Goal: Book appointment/travel/reservation

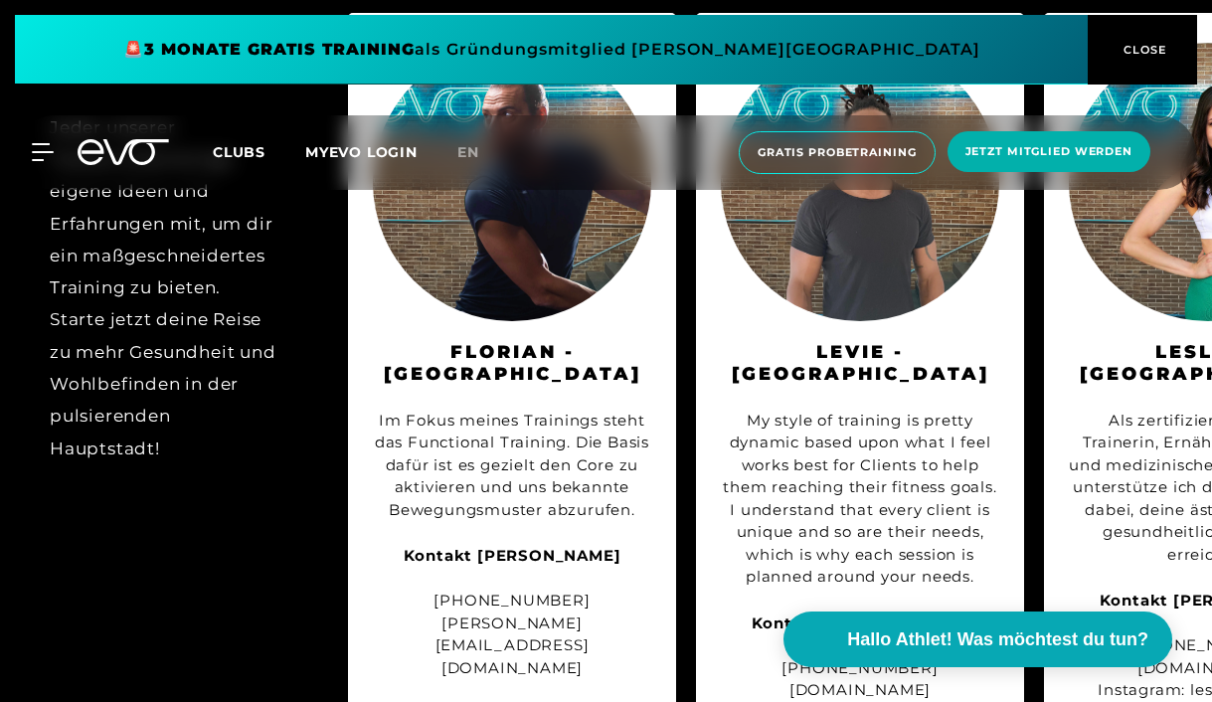
scroll to position [2152, 0]
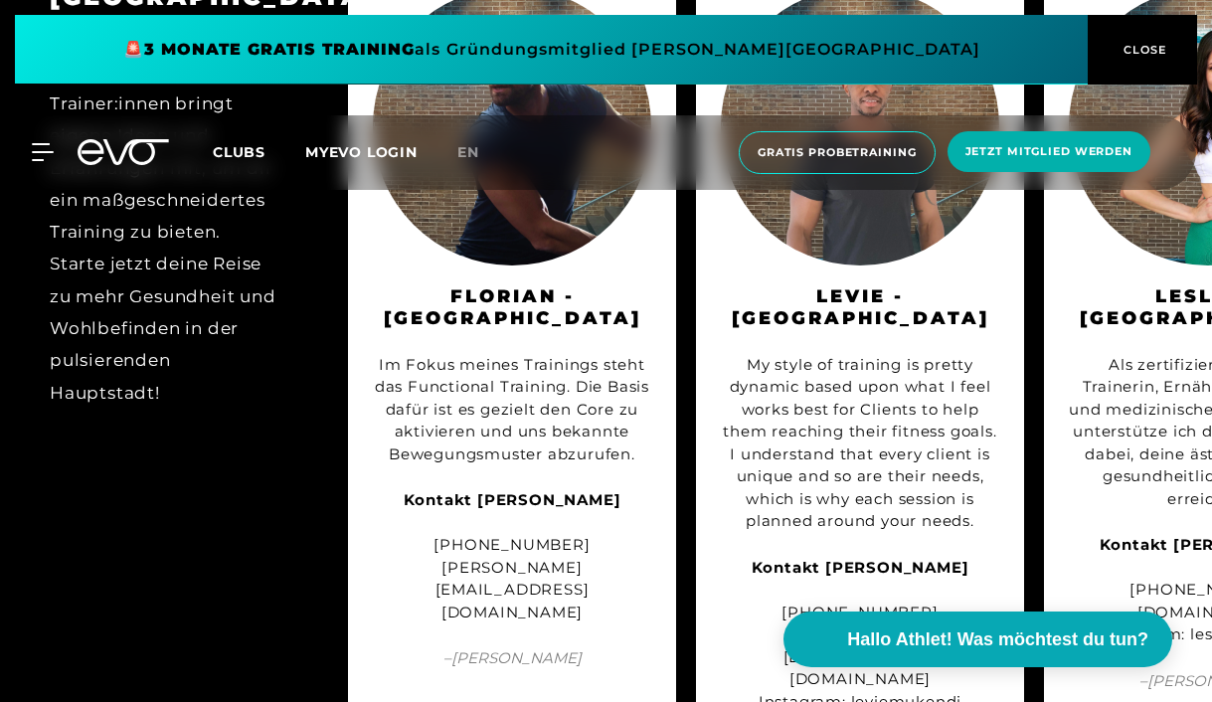
click at [1194, 696] on div "Lesley - [GEOGRAPHIC_DATA] Als zertifizierte Personal Trainerin, Ernährungsbera…" at bounding box center [1208, 386] width 328 height 858
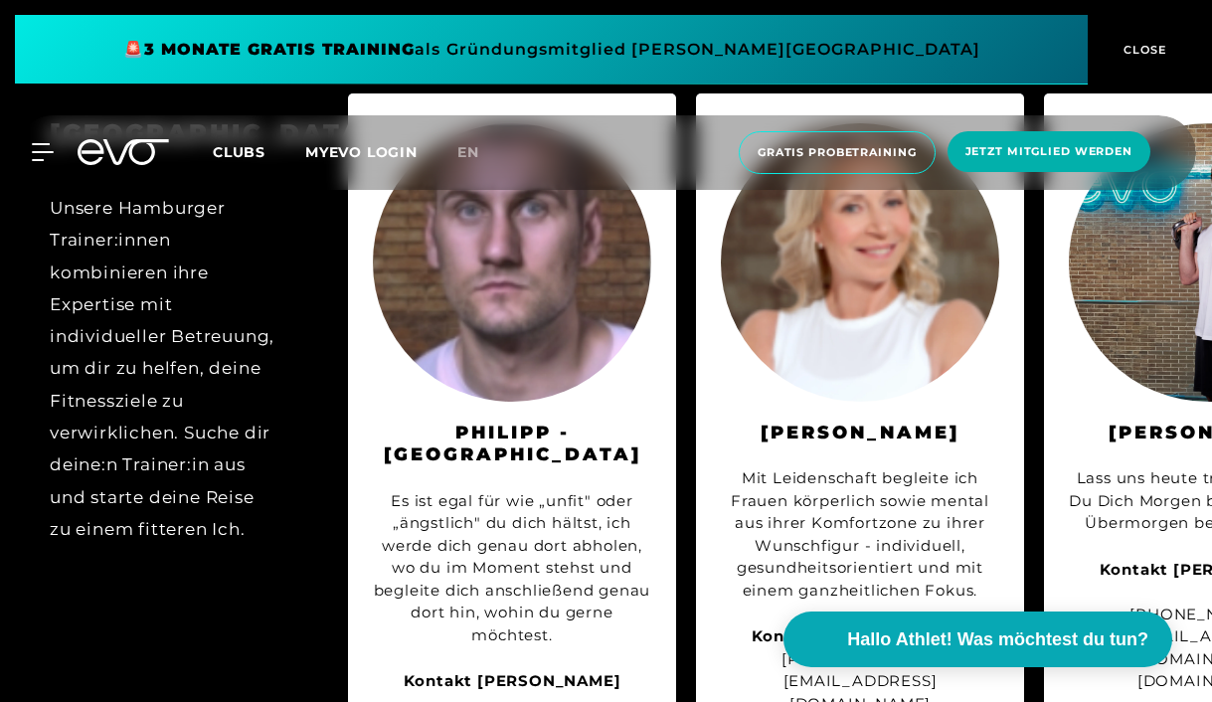
scroll to position [3957, 0]
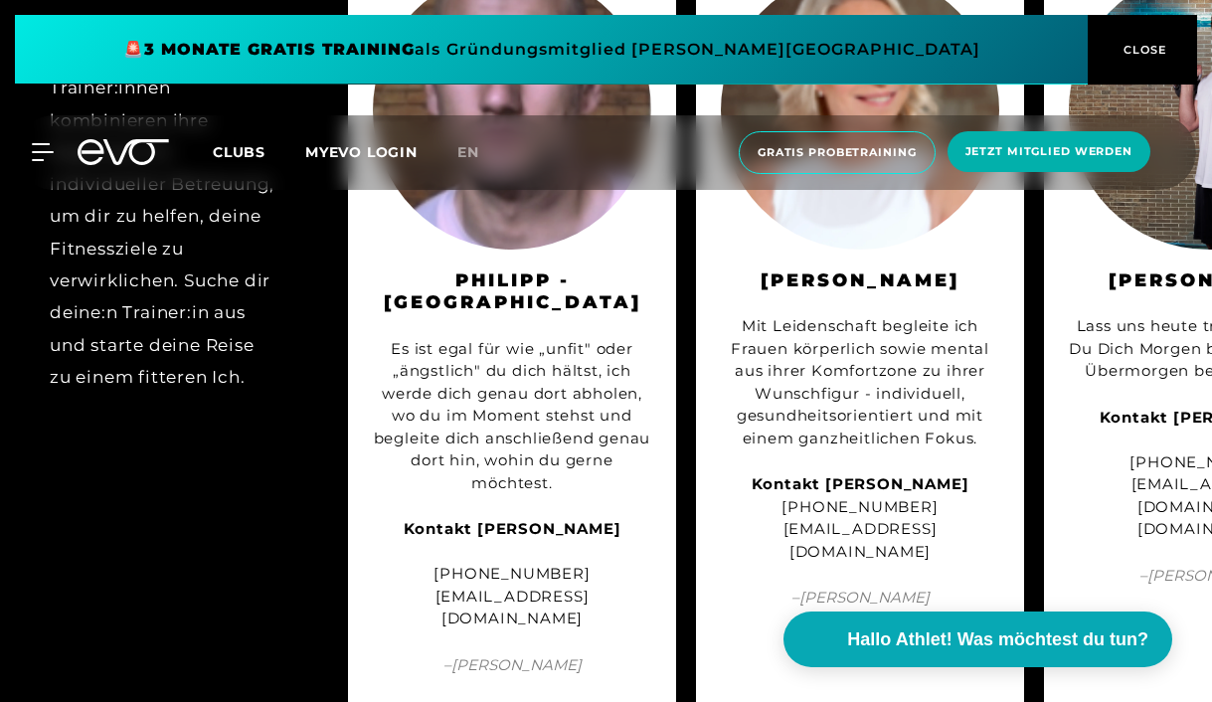
drag, startPoint x: 706, startPoint y: 691, endPoint x: 727, endPoint y: 695, distance: 21.3
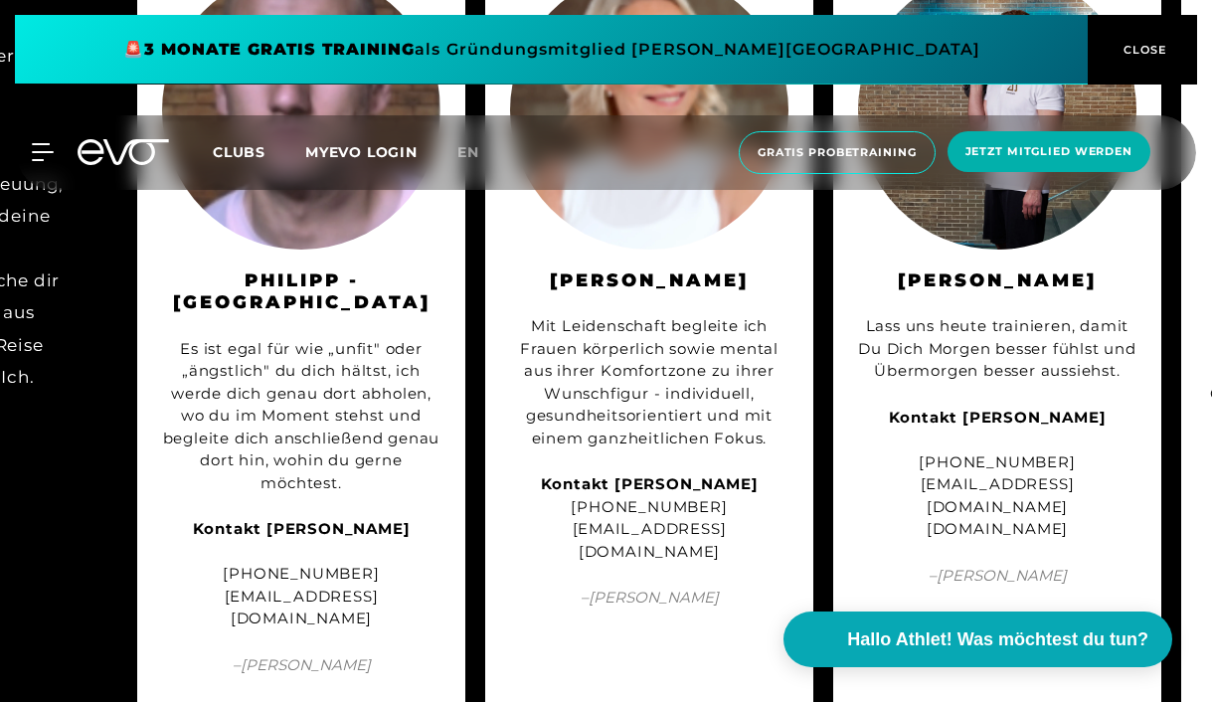
scroll to position [0, 255]
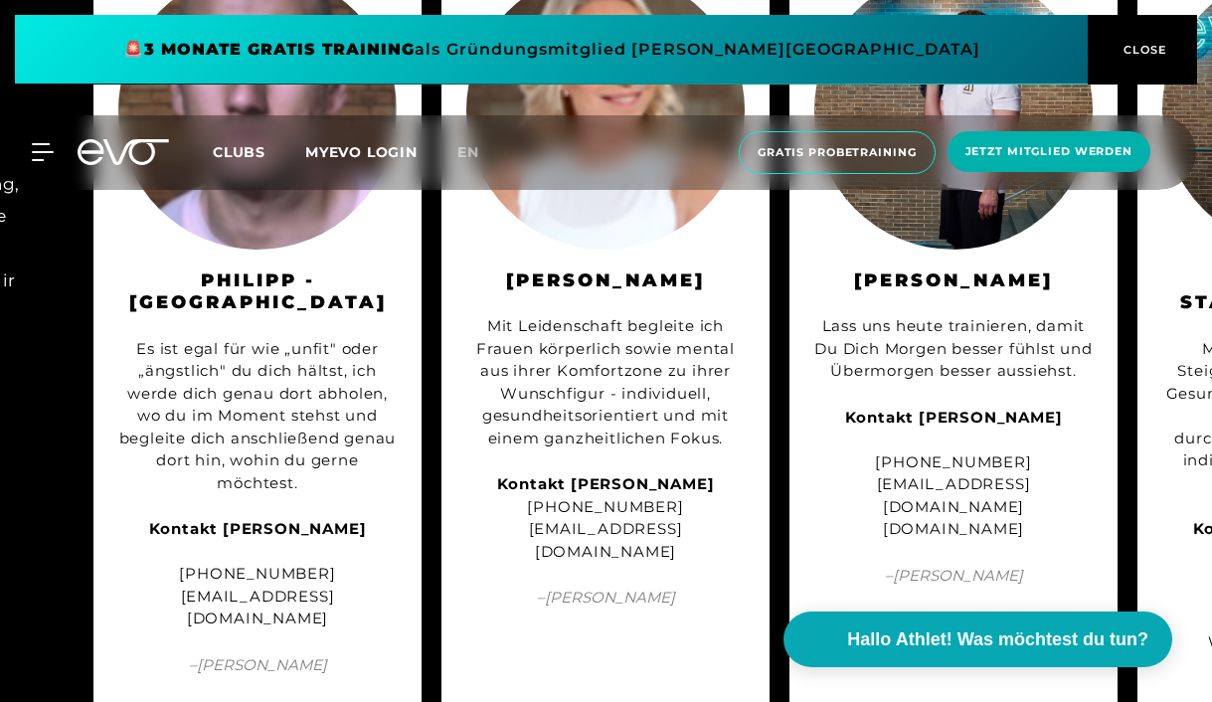
drag, startPoint x: 855, startPoint y: 689, endPoint x: 909, endPoint y: 695, distance: 54.0
drag, startPoint x: 860, startPoint y: 692, endPoint x: 909, endPoint y: 700, distance: 49.4
drag, startPoint x: 853, startPoint y: 690, endPoint x: 885, endPoint y: 691, distance: 31.8
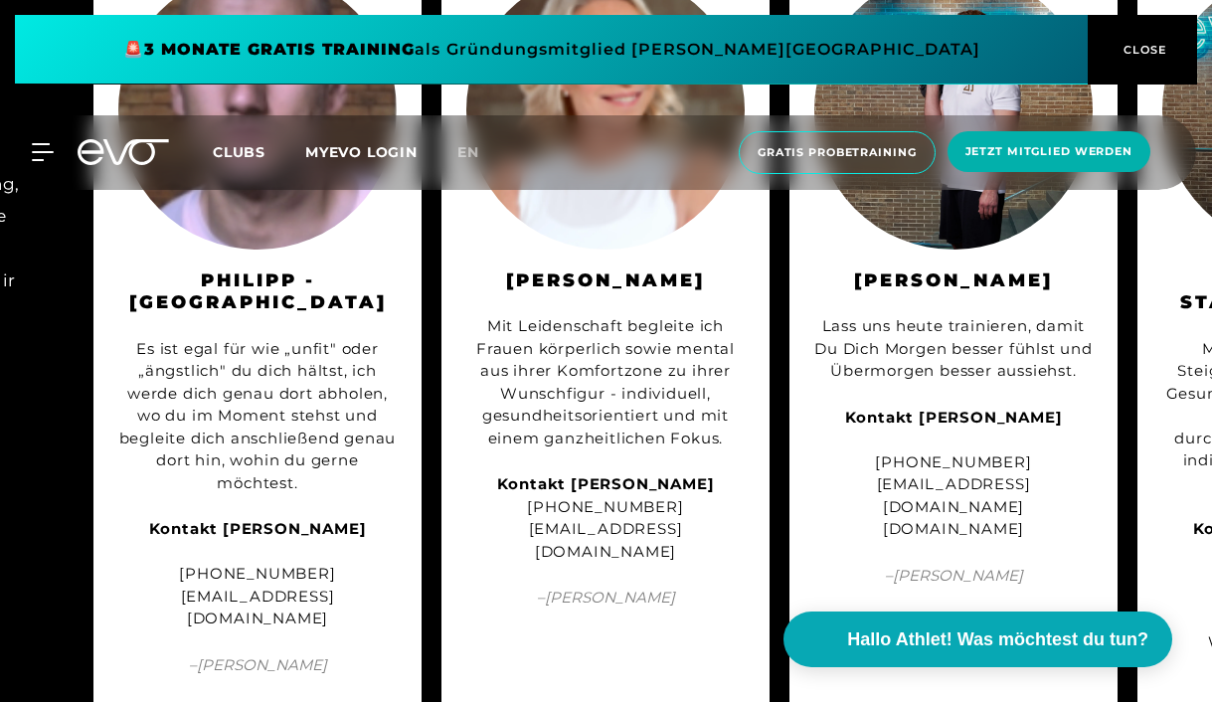
drag, startPoint x: 852, startPoint y: 691, endPoint x: 886, endPoint y: 691, distance: 33.8
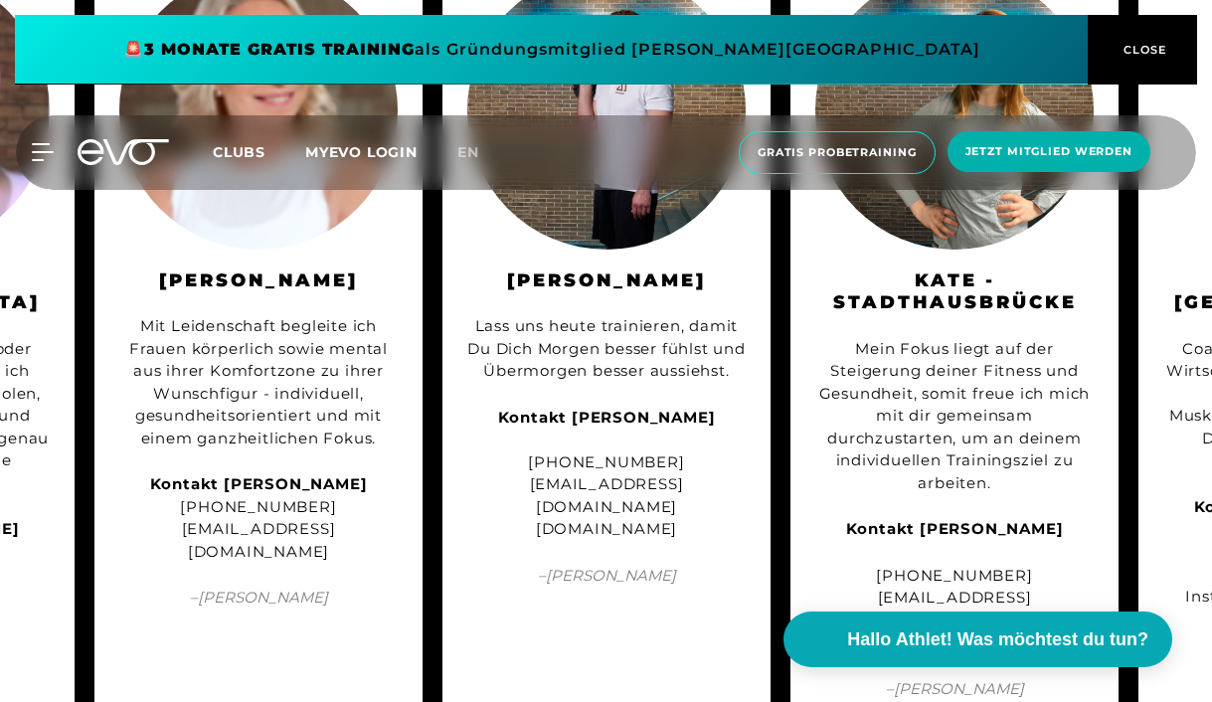
scroll to position [0, 603]
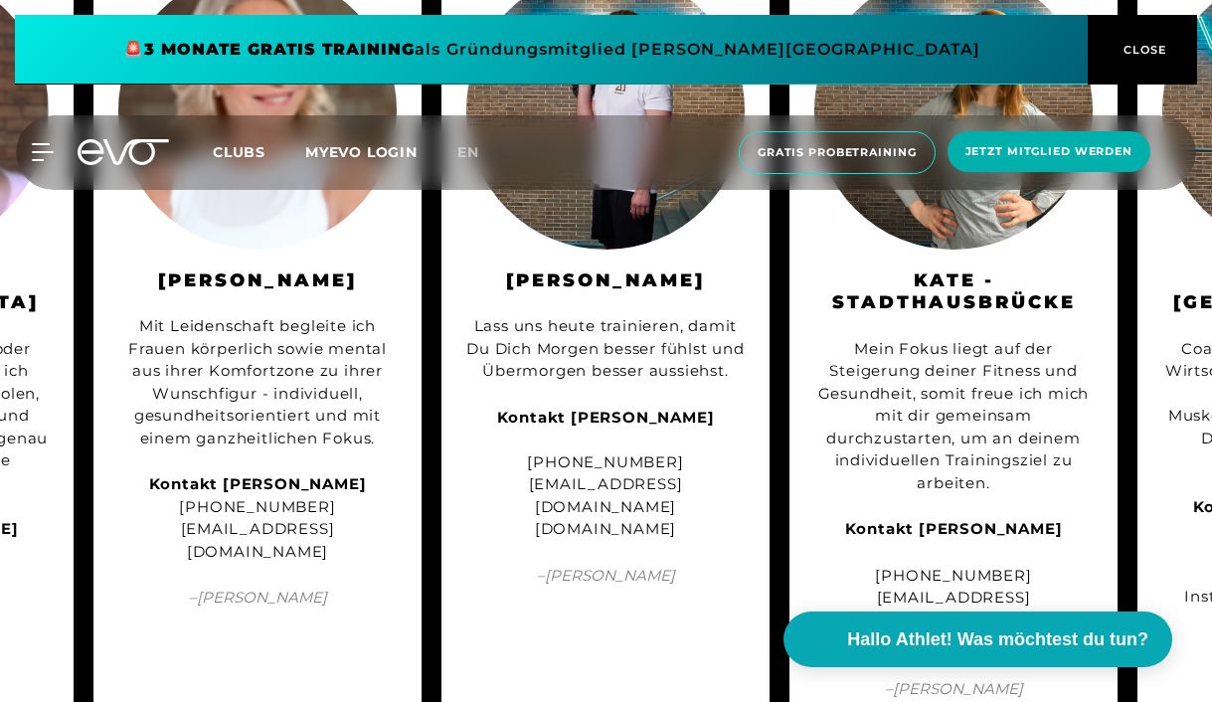
drag, startPoint x: 1049, startPoint y: 689, endPoint x: 1103, endPoint y: 692, distance: 53.8
drag, startPoint x: 1063, startPoint y: 690, endPoint x: 1103, endPoint y: 695, distance: 40.1
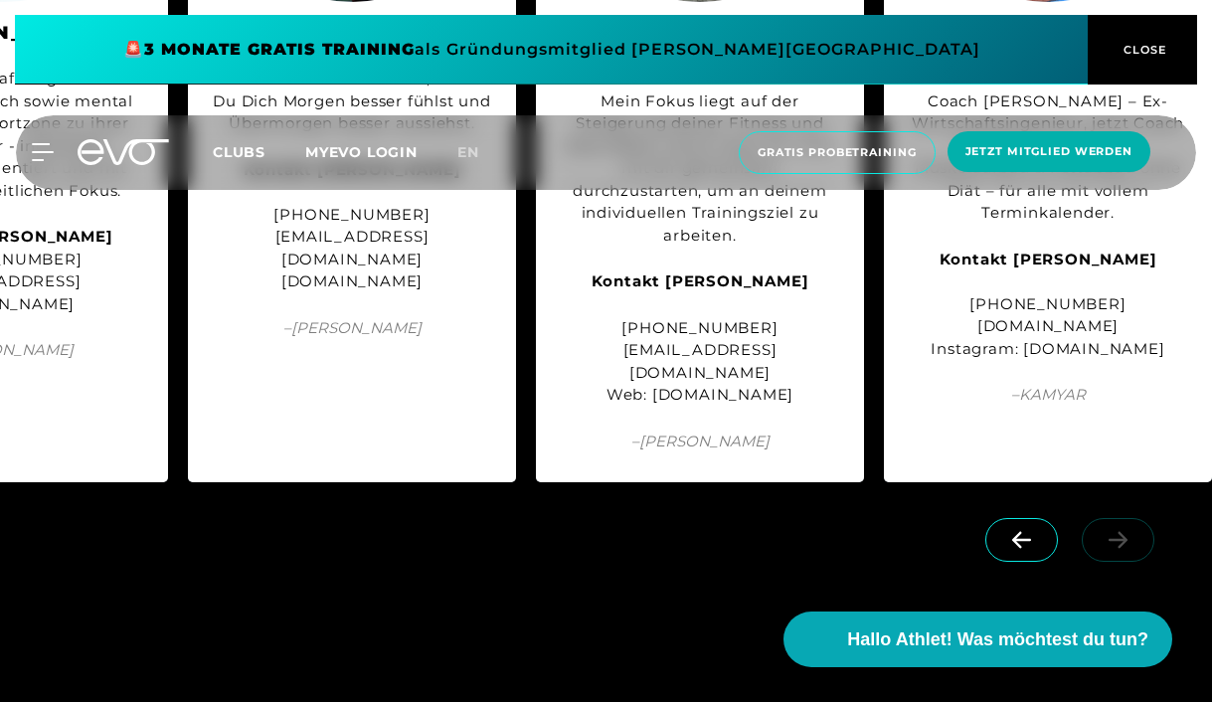
scroll to position [4233, 0]
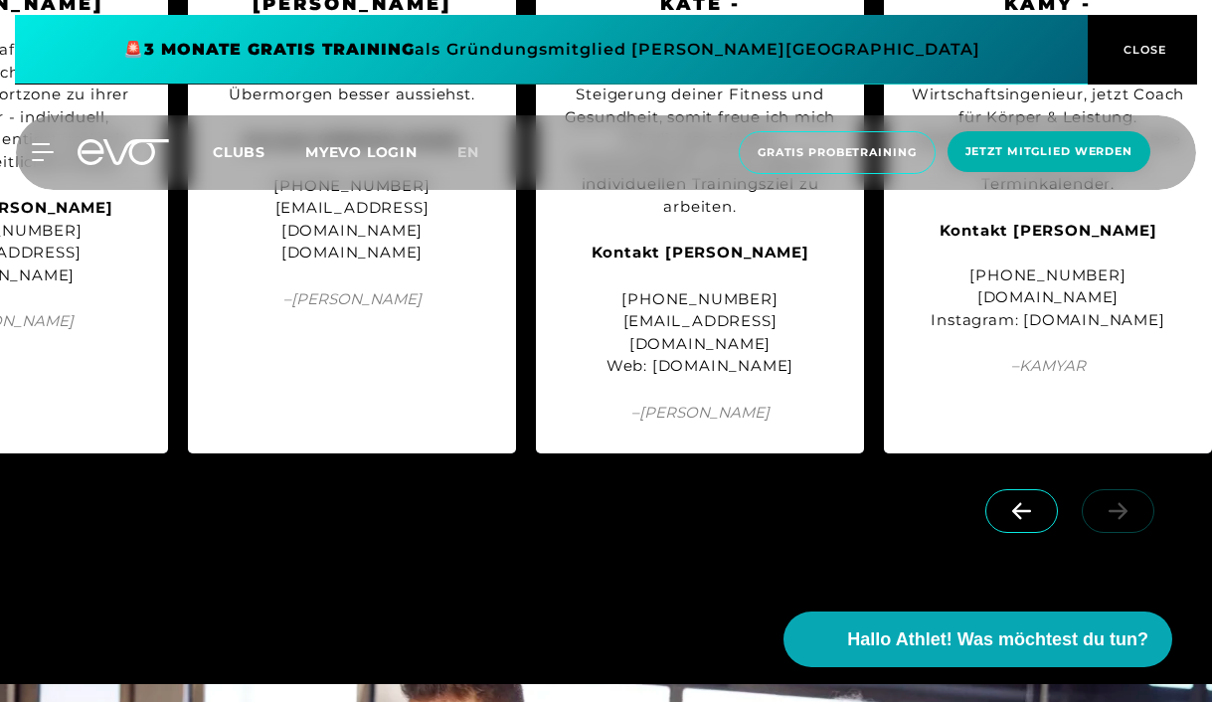
click at [1120, 490] on link at bounding box center [1122, 499] width 81 height 19
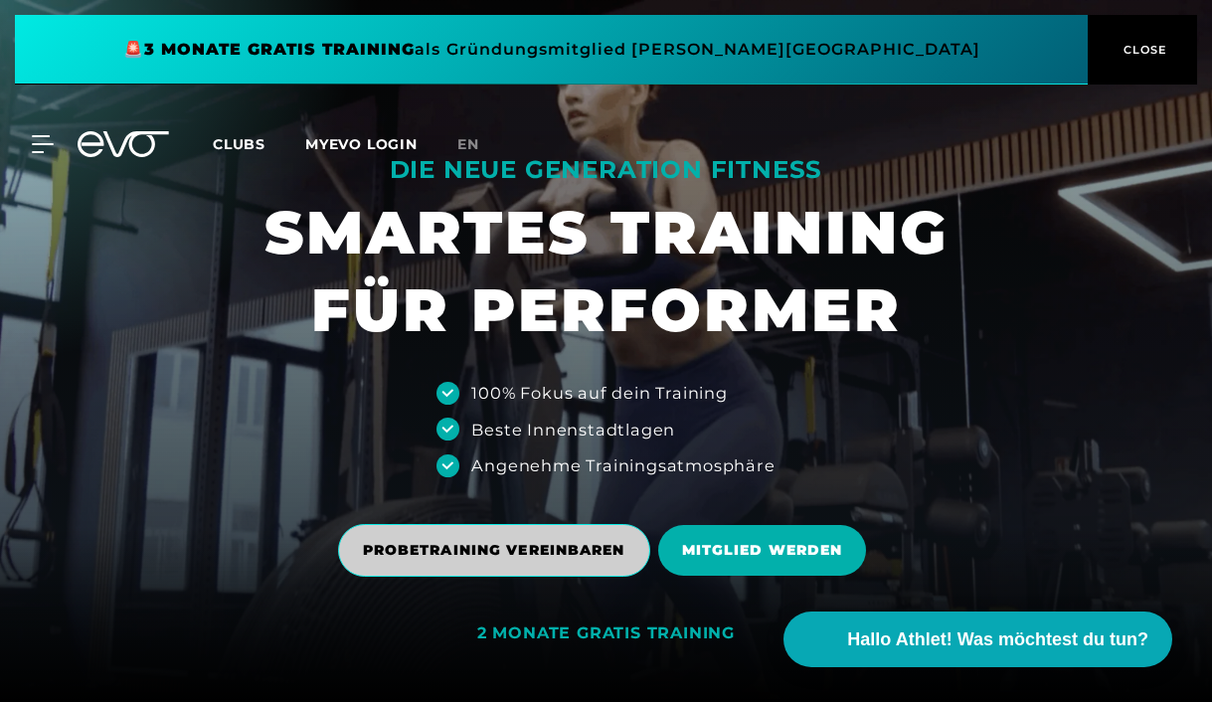
click at [468, 546] on span "PROBETRAINING VEREINBAREN" at bounding box center [494, 550] width 263 height 21
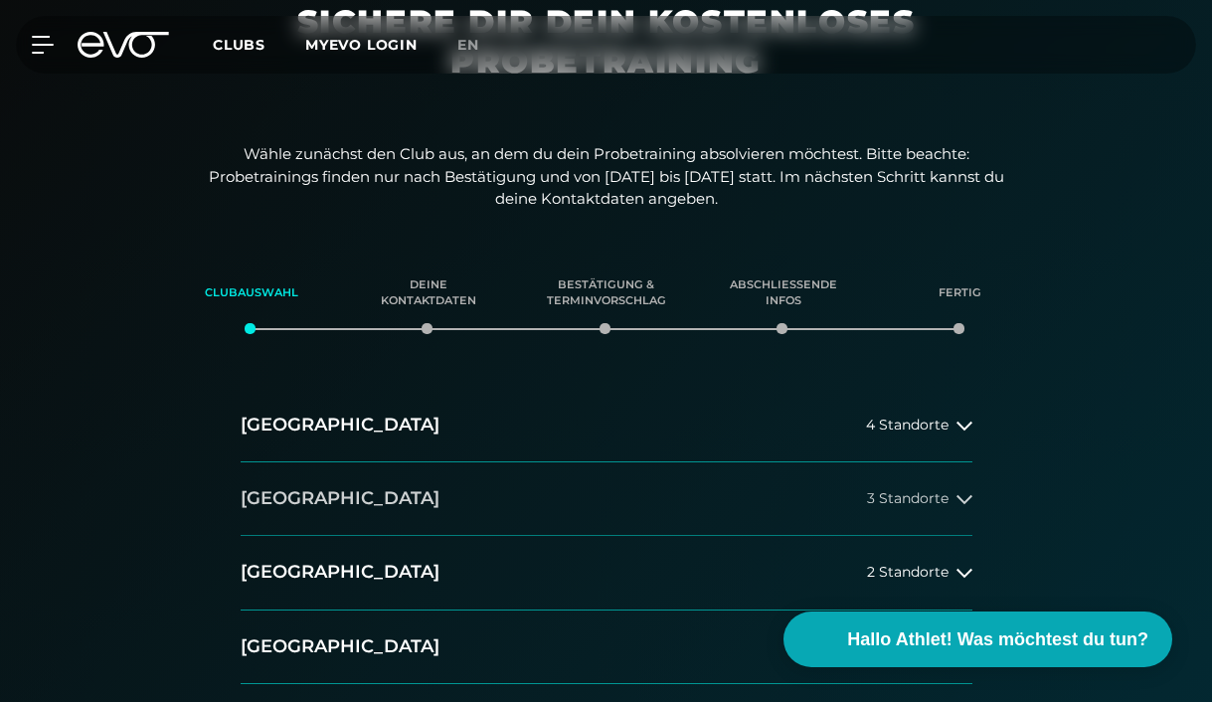
scroll to position [259, 0]
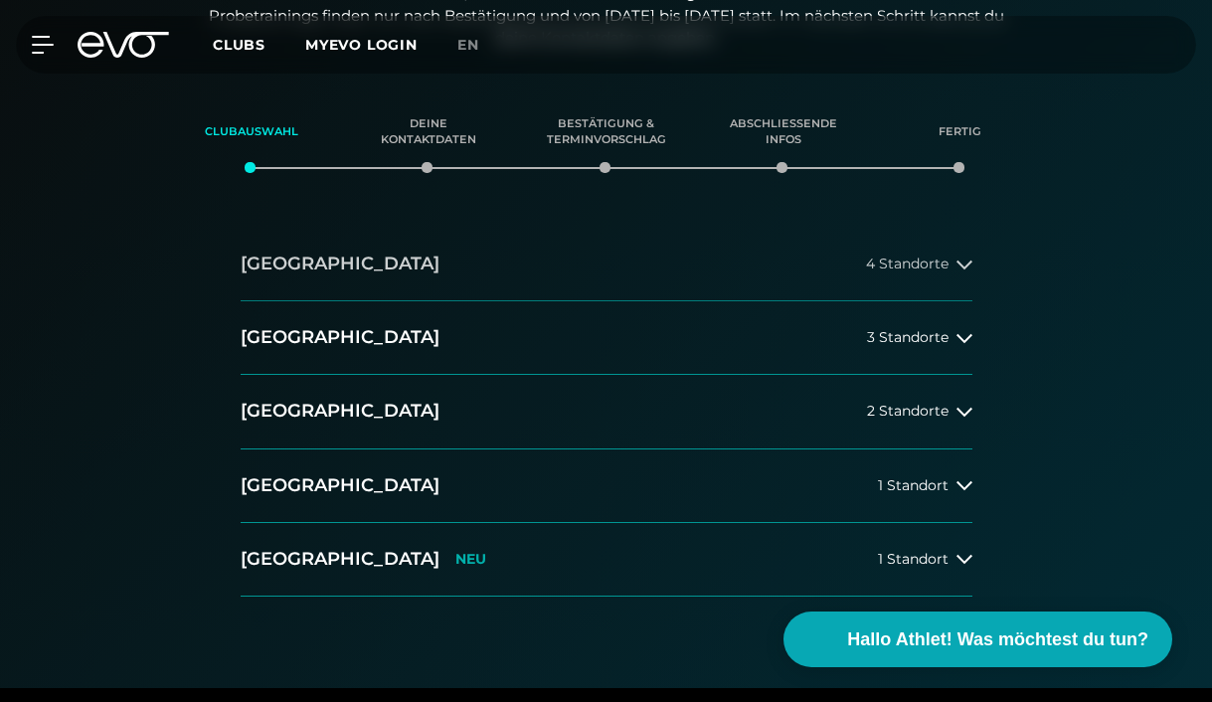
click at [965, 263] on icon at bounding box center [965, 265] width 16 height 16
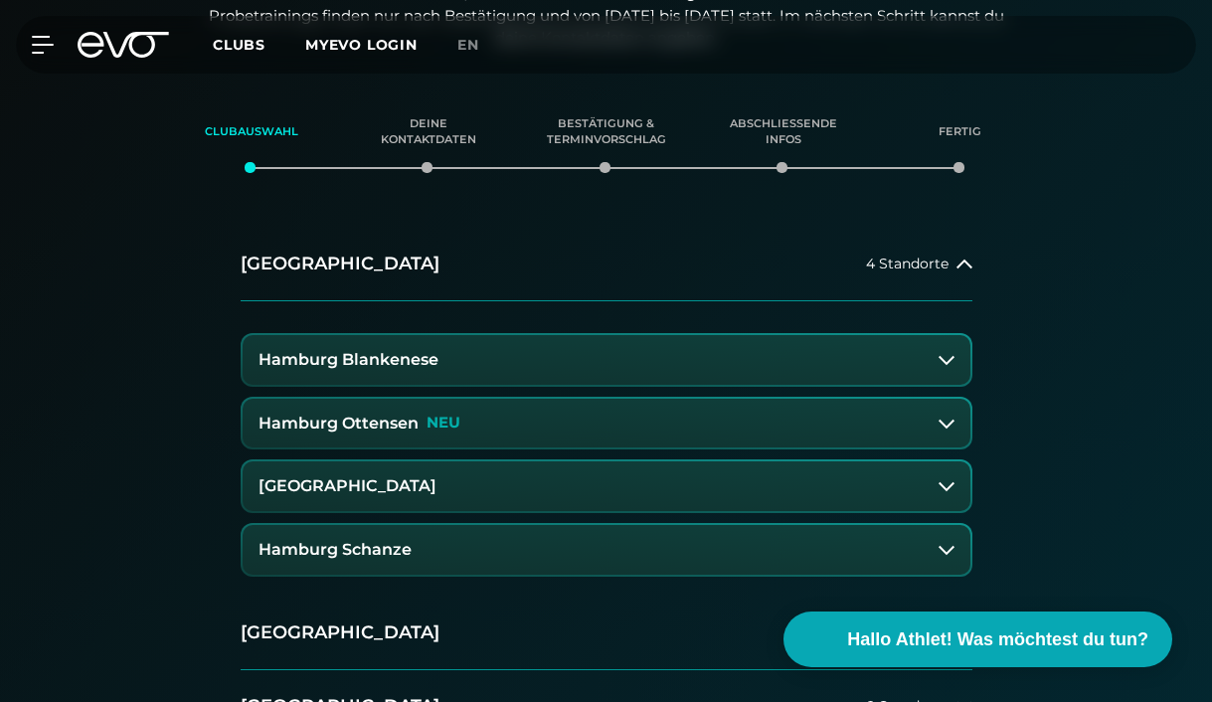
click at [389, 416] on h3 "Hamburg Ottensen" at bounding box center [339, 424] width 160 height 18
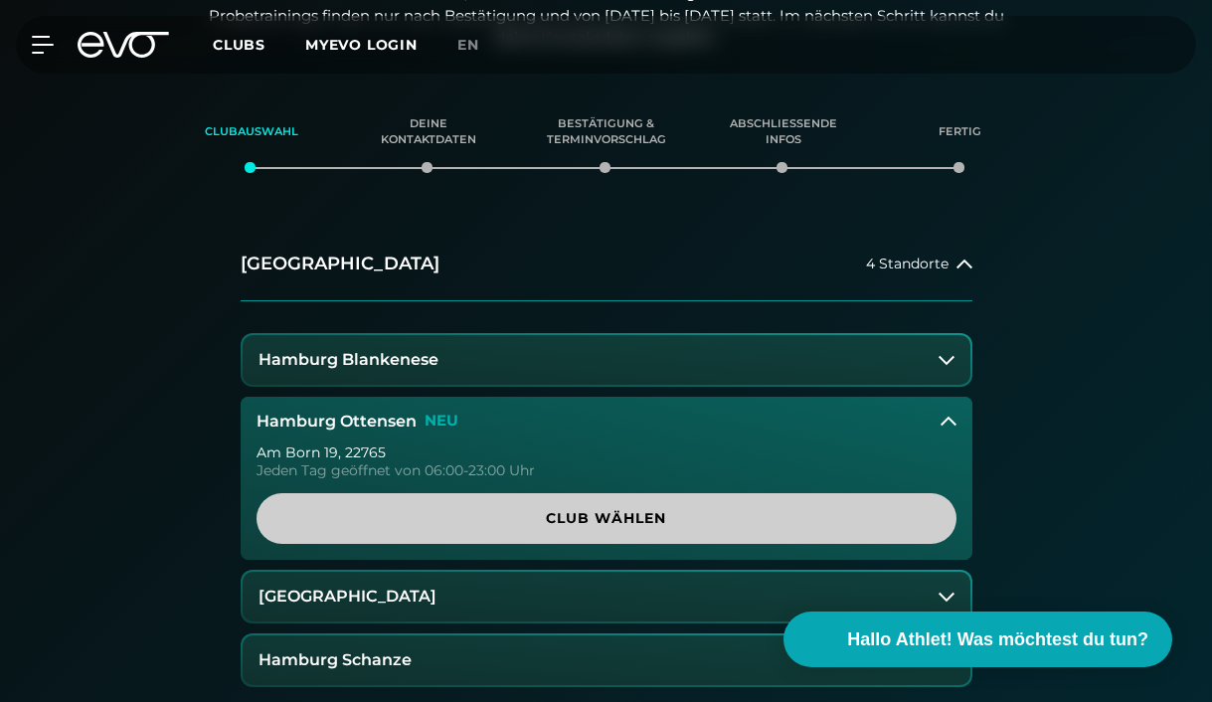
click at [616, 508] on span "Club wählen" at bounding box center [606, 518] width 652 height 21
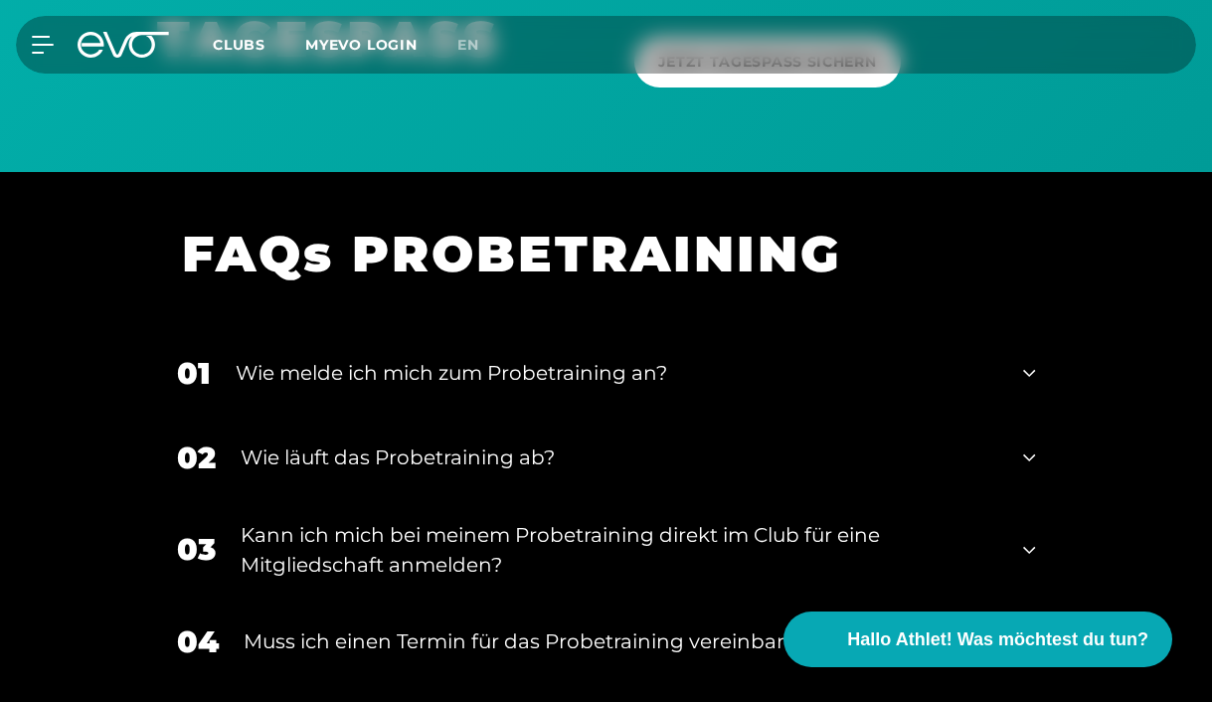
scroll to position [1743, 0]
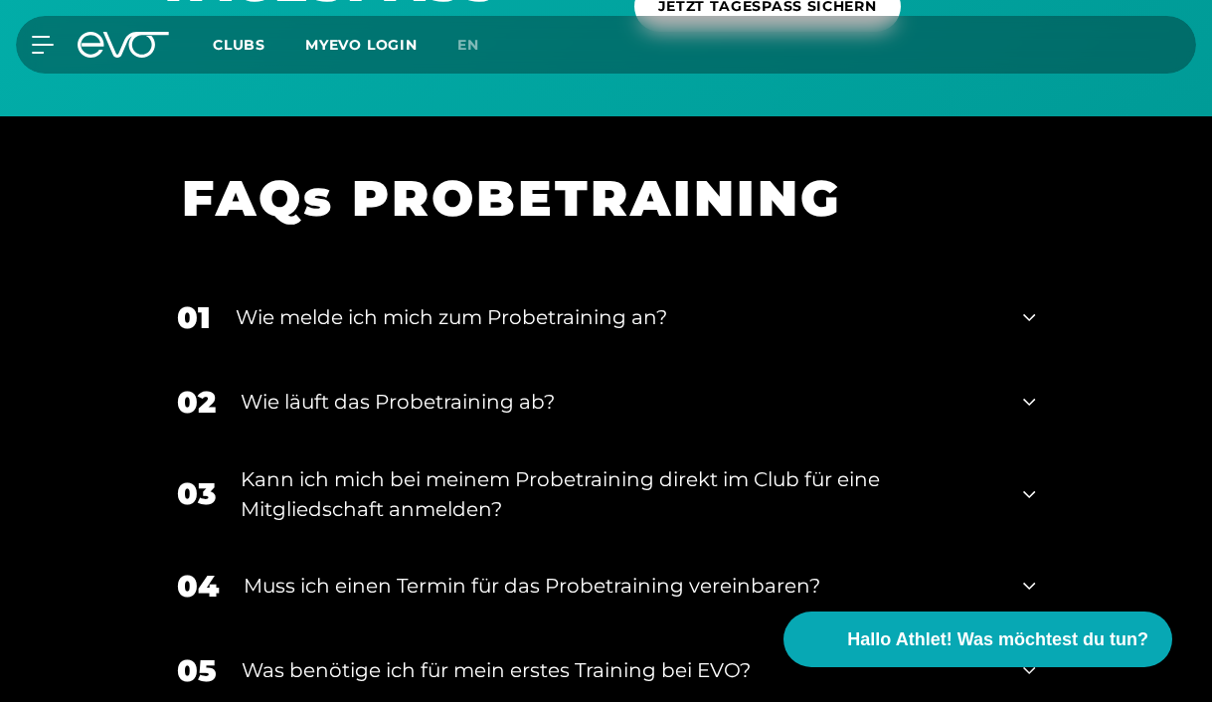
click at [1030, 307] on icon at bounding box center [1029, 317] width 12 height 24
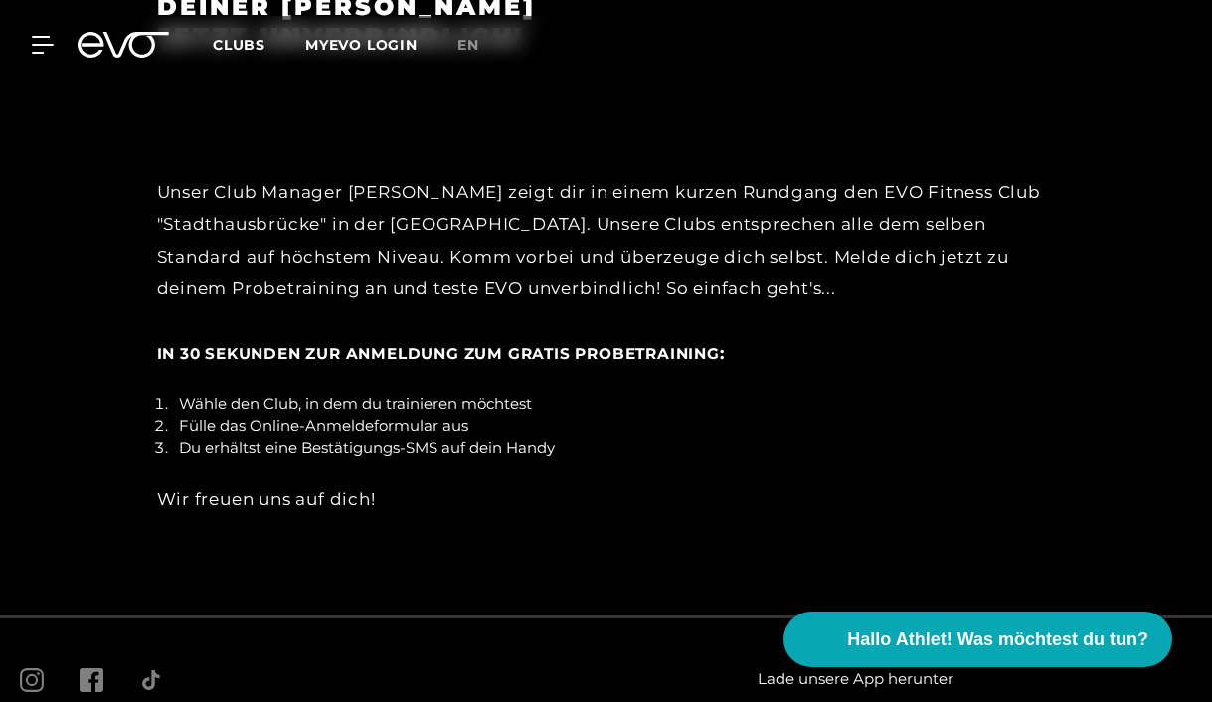
scroll to position [3393, 0]
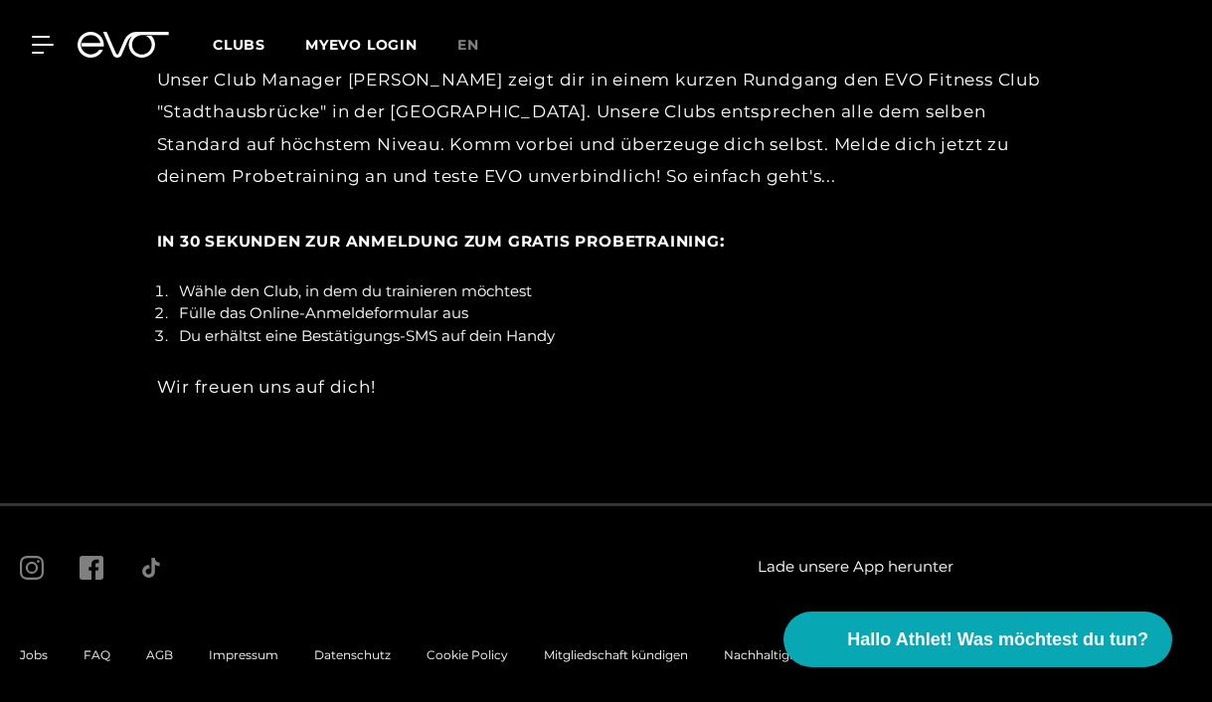
click at [318, 232] on span "In 30 Sekunden zur Anmeldung zum gratis Probetraining" at bounding box center [438, 241] width 563 height 19
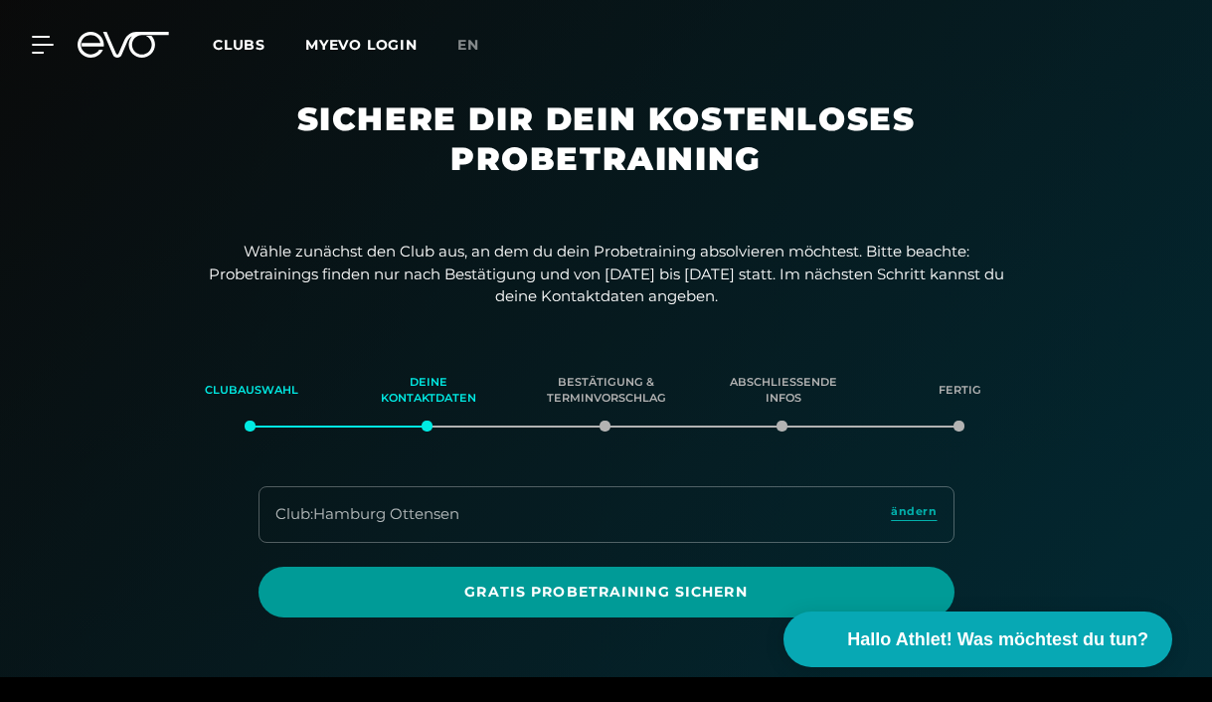
click at [602, 582] on span "Gratis Probetraining sichern" at bounding box center [606, 592] width 648 height 21
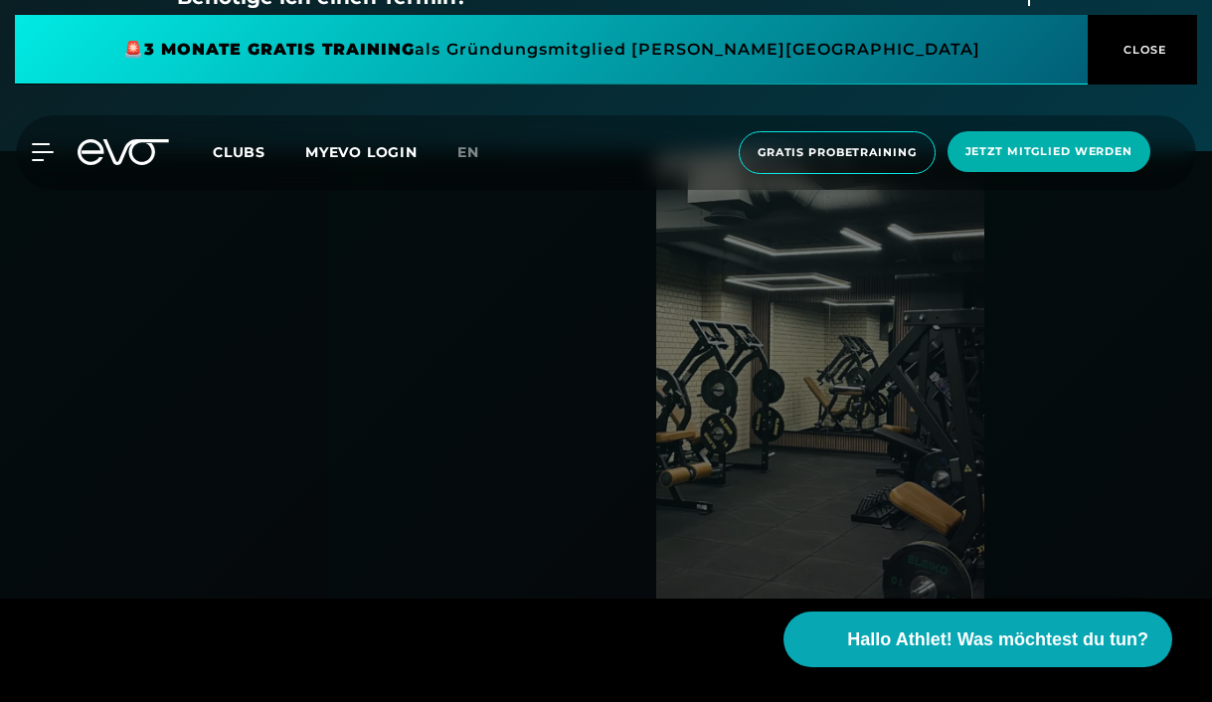
scroll to position [3684, 0]
